Goal: Information Seeking & Learning: Understand process/instructions

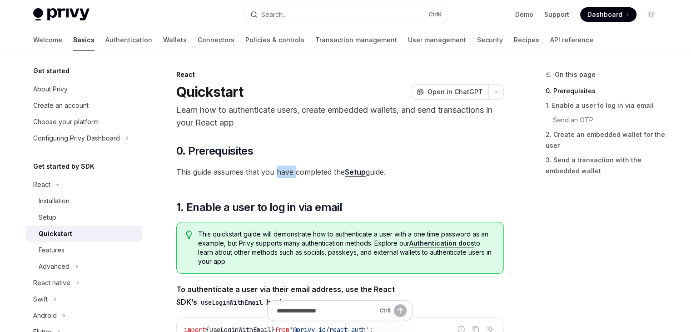
drag, startPoint x: 276, startPoint y: 173, endPoint x: 294, endPoint y: 171, distance: 17.9
click at [294, 171] on span "This guide assumes that you have completed the Setup guide." at bounding box center [340, 171] width 328 height 13
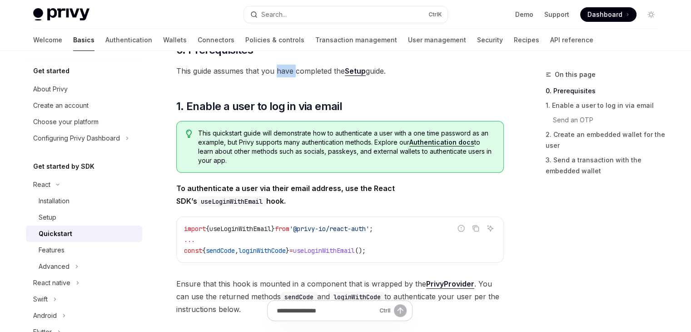
scroll to position [106, 0]
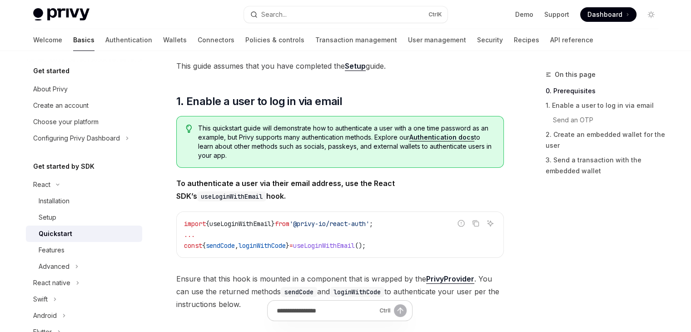
click at [290, 148] on span "This quickstart guide will demonstrate how to authenticate a user with a one ti…" at bounding box center [346, 142] width 296 height 36
drag, startPoint x: 240, startPoint y: 182, endPoint x: 249, endPoint y: 181, distance: 9.2
click at [249, 181] on strong "To authenticate a user via their email address, use the React SDK’s useLoginWit…" at bounding box center [285, 190] width 219 height 22
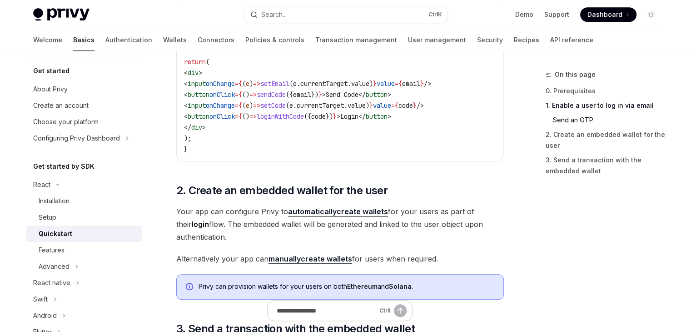
scroll to position [636, 0]
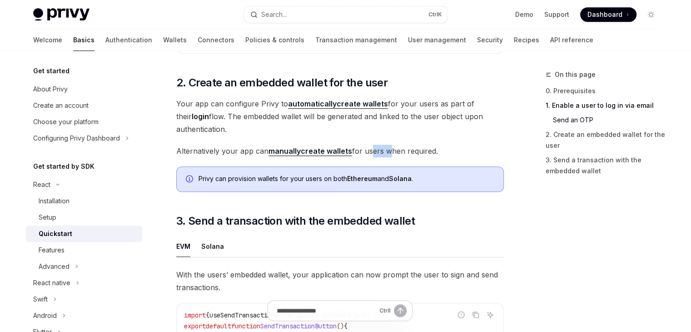
drag, startPoint x: 369, startPoint y: 154, endPoint x: 385, endPoint y: 154, distance: 15.5
click at [385, 154] on span "Alternatively your app can manually create wallets for users when required." at bounding box center [340, 151] width 328 height 13
drag, startPoint x: 280, startPoint y: 180, endPoint x: 291, endPoint y: 181, distance: 10.9
click at [291, 181] on div "Privy can provision wallets for your users on both Ethereum and Solana ." at bounding box center [347, 179] width 296 height 10
drag, startPoint x: 262, startPoint y: 220, endPoint x: 271, endPoint y: 220, distance: 9.6
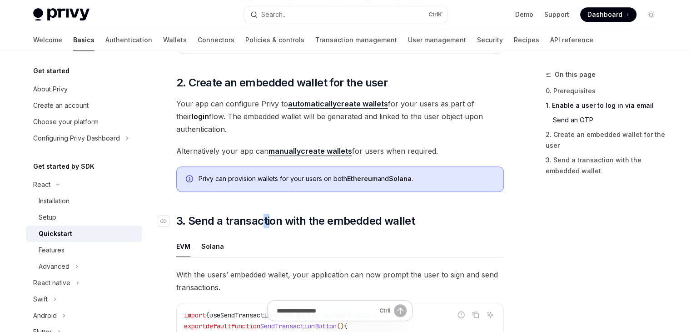
click at [271, 220] on span "3. Send a transaction with the embedded wallet" at bounding box center [295, 221] width 239 height 15
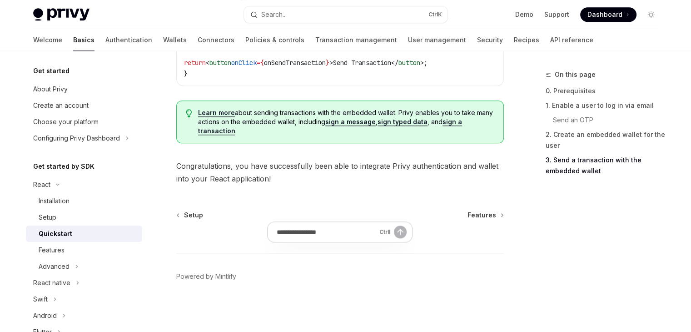
scroll to position [1000, 0]
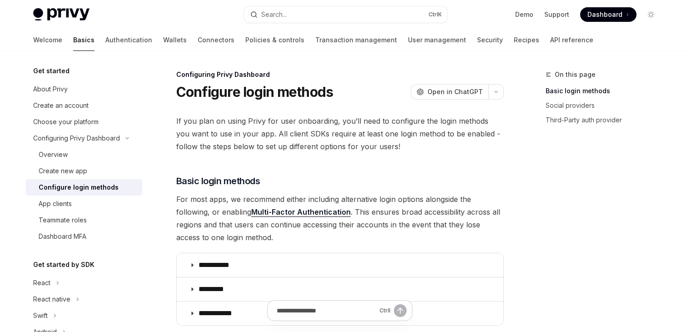
click at [221, 309] on p "**********" at bounding box center [216, 313] width 34 height 9
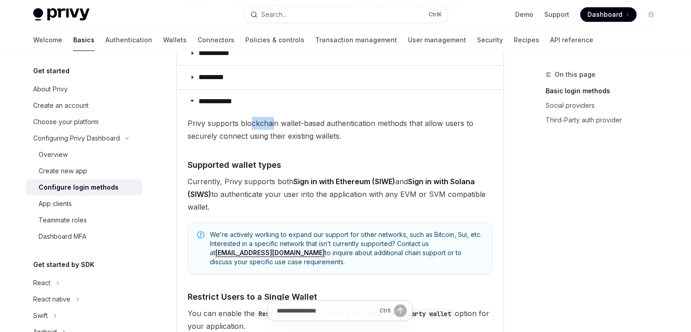
drag, startPoint x: 248, startPoint y: 126, endPoint x: 271, endPoint y: 126, distance: 23.2
click at [271, 126] on span "Privy supports blockchain wallet-based authentication methods that allow users …" at bounding box center [340, 129] width 305 height 25
drag, startPoint x: 270, startPoint y: 135, endPoint x: 292, endPoint y: 133, distance: 22.4
click at [292, 133] on span "Privy supports blockchain wallet-based authentication methods that allow users …" at bounding box center [340, 129] width 305 height 25
drag, startPoint x: 270, startPoint y: 192, endPoint x: 282, endPoint y: 190, distance: 12.0
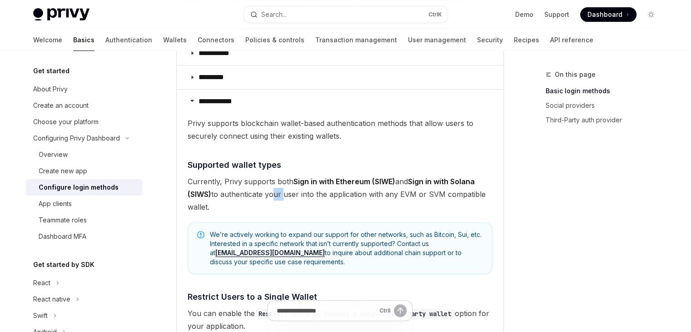
click at [282, 190] on span "Currently, Privy supports both Sign in with Ethereum (SIWE) and Sign in with So…" at bounding box center [340, 194] width 305 height 38
click at [293, 186] on span "Currently, Privy supports both Sign in with Ethereum (SIWE) and Sign in with So…" at bounding box center [340, 194] width 305 height 38
